Goal: Task Accomplishment & Management: Manage account settings

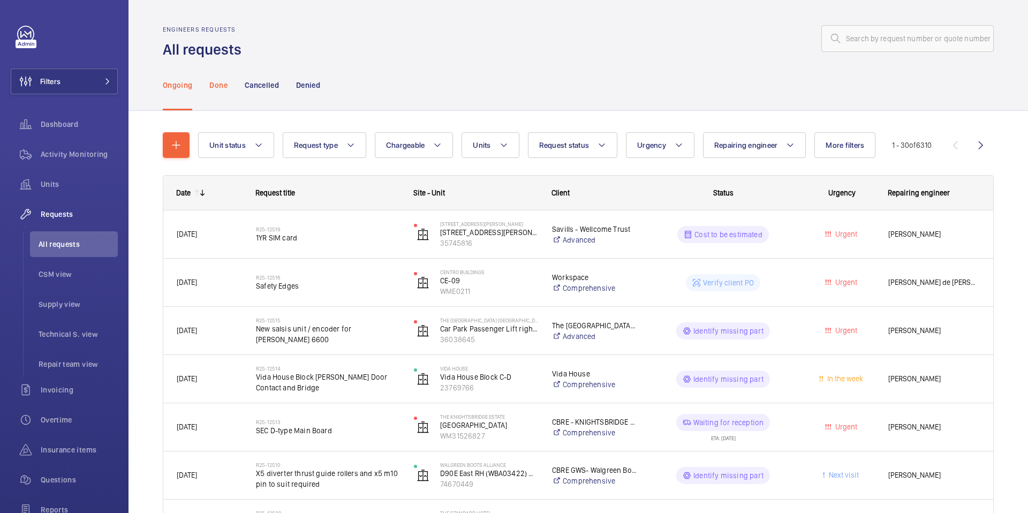
click at [217, 81] on p "Done" at bounding box center [218, 85] width 18 height 11
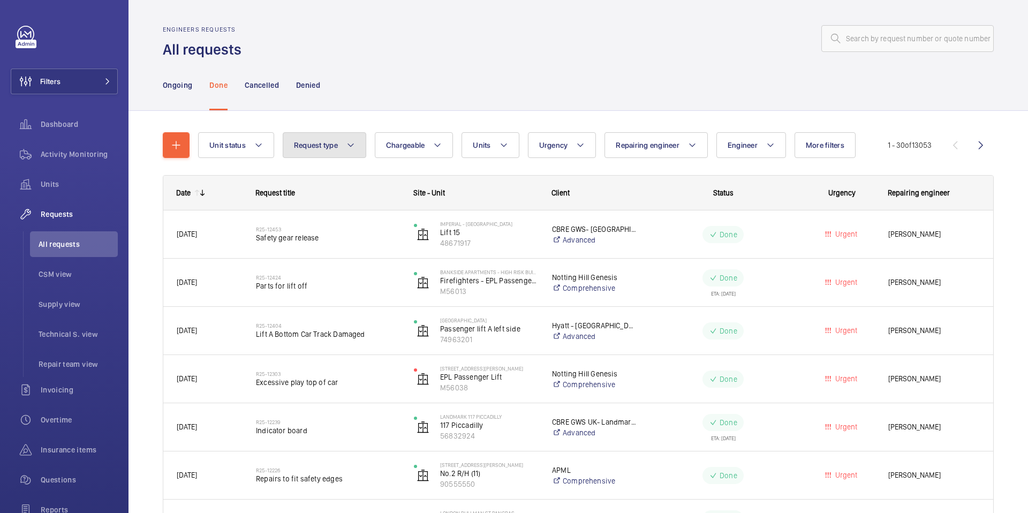
click at [337, 147] on span "Request type" at bounding box center [316, 145] width 44 height 9
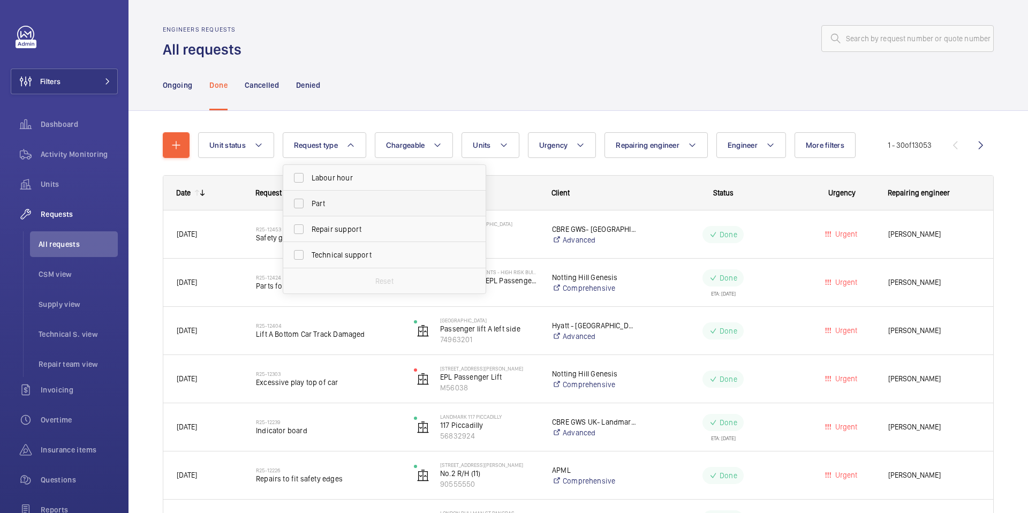
click at [331, 204] on span "Part" at bounding box center [385, 203] width 147 height 11
click at [309, 204] on input "Part" at bounding box center [298, 203] width 21 height 21
checkbox input "true"
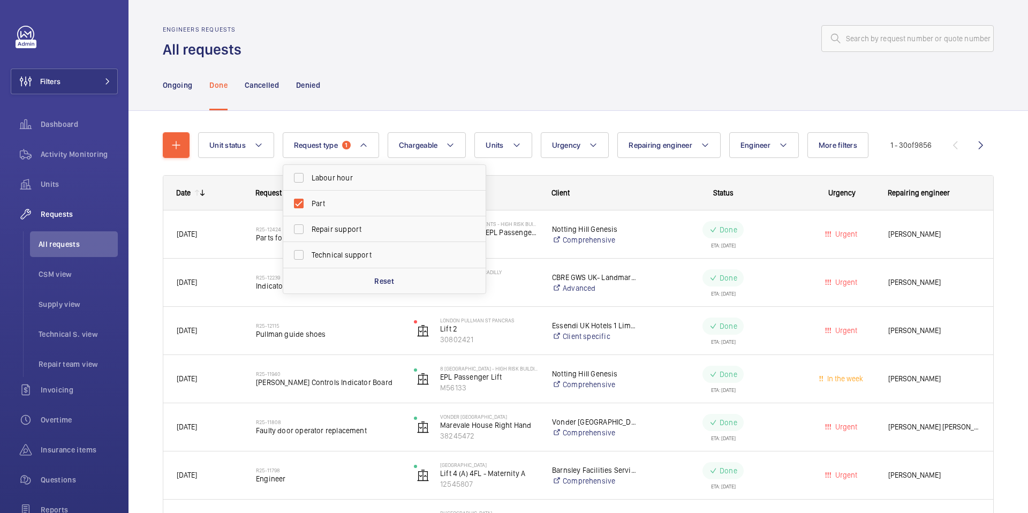
click at [400, 122] on div "Unit status Request type 1 Labour hour Part Repair support Technical support Re…" at bounding box center [578, 515] width 831 height 801
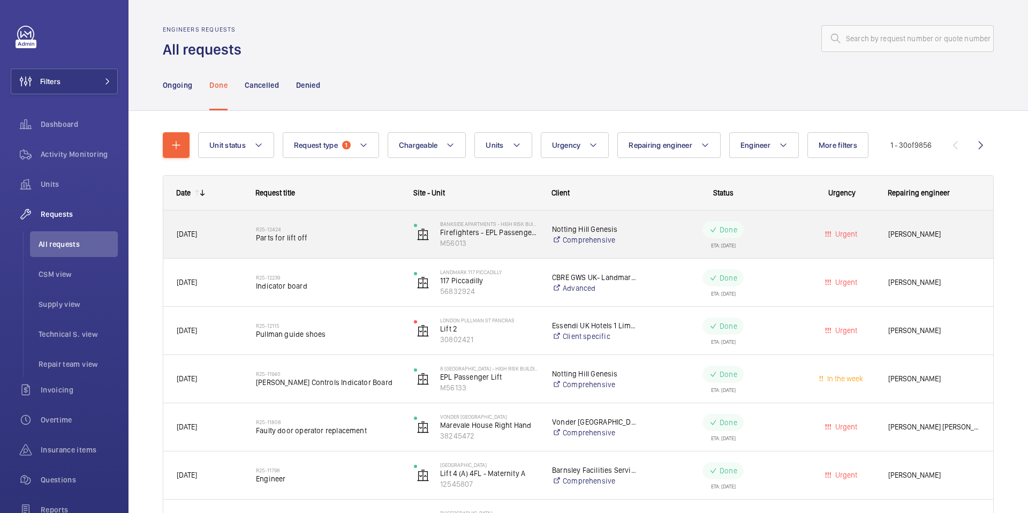
drag, startPoint x: 285, startPoint y: 228, endPoint x: 254, endPoint y: 227, distance: 31.1
click at [254, 227] on div "R25-12424 Parts for lift off" at bounding box center [321, 234] width 157 height 48
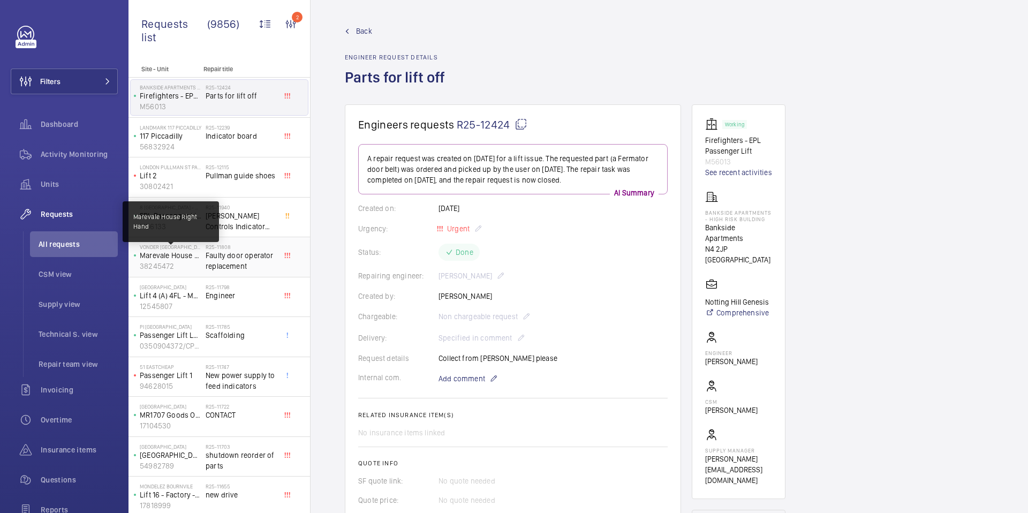
click at [198, 254] on p "Marevale House Right Hand" at bounding box center [171, 255] width 62 height 11
